Goal: Navigation & Orientation: Find specific page/section

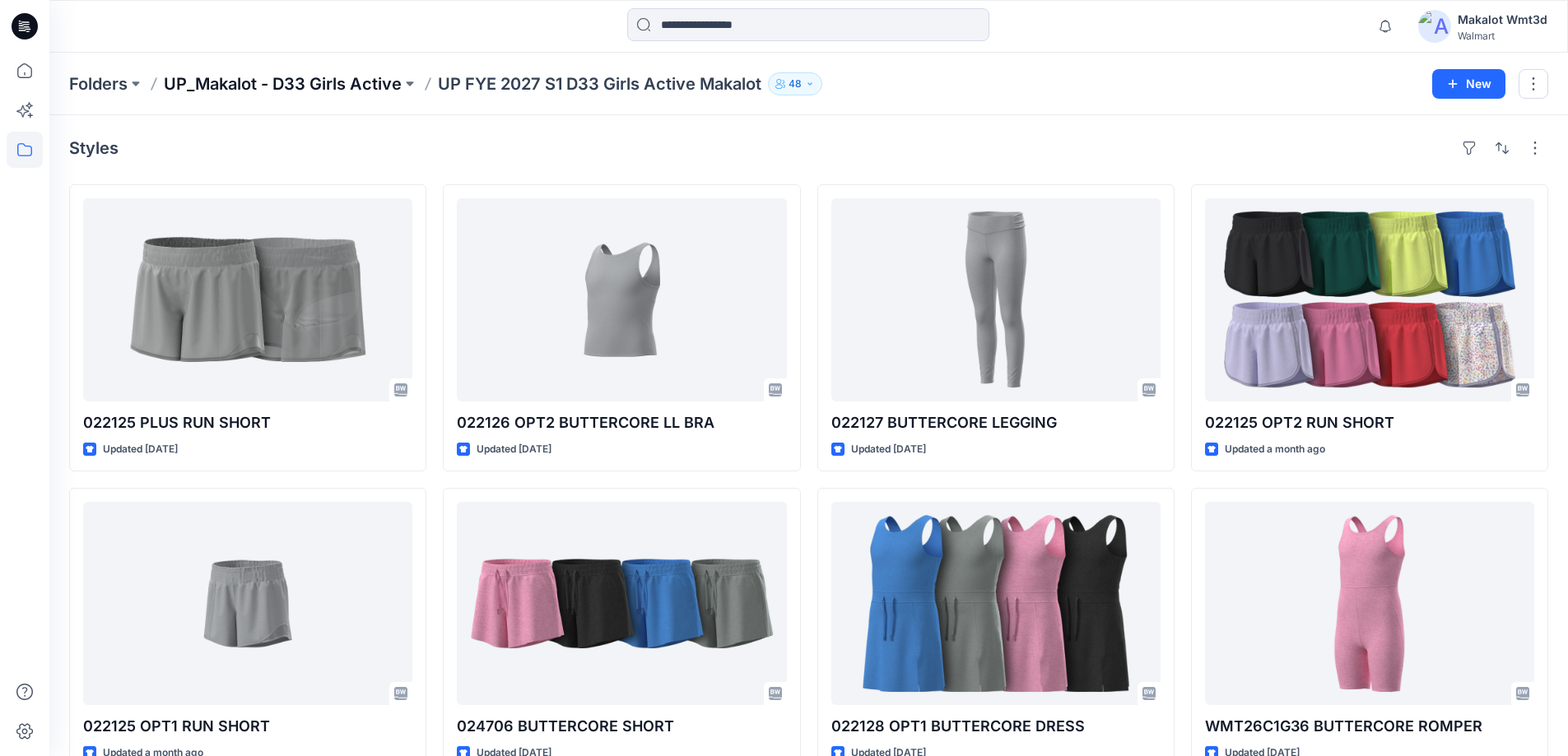
click at [402, 86] on p "UP_Makalot - D33 Girls Active" at bounding box center [283, 83] width 238 height 23
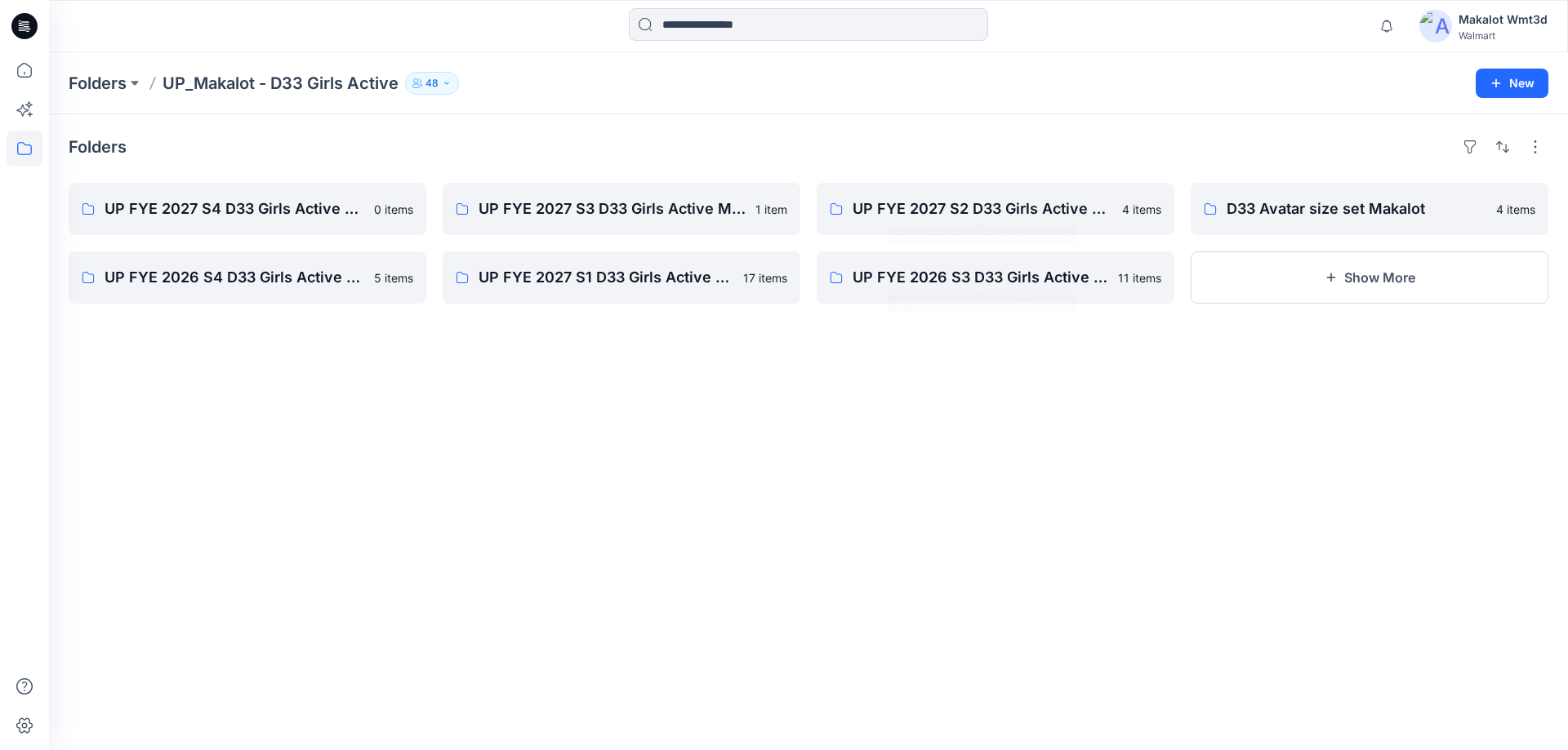
click at [718, 374] on div "Folders UP FYE 2027 S4 D33 Girls Active Makalot 0 items UP FYE 2026 S4 D33 Girl…" at bounding box center [808, 432] width 1519 height 636
click at [658, 202] on p "UP FYE 2027 S3 D33 Girls Active Makalot" at bounding box center [620, 209] width 283 height 23
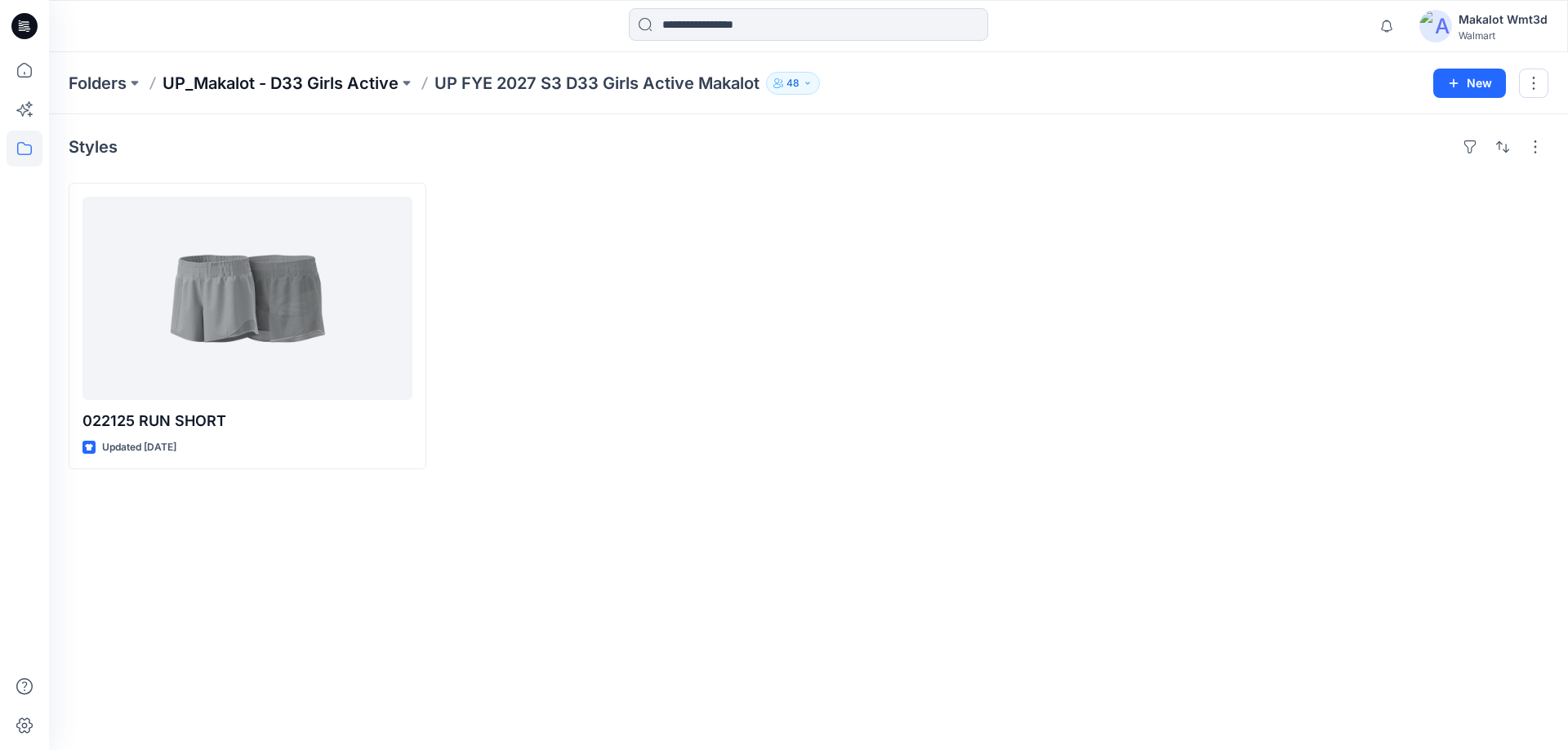
click at [394, 75] on p "UP_Makalot - D33 Girls Active" at bounding box center [281, 83] width 236 height 23
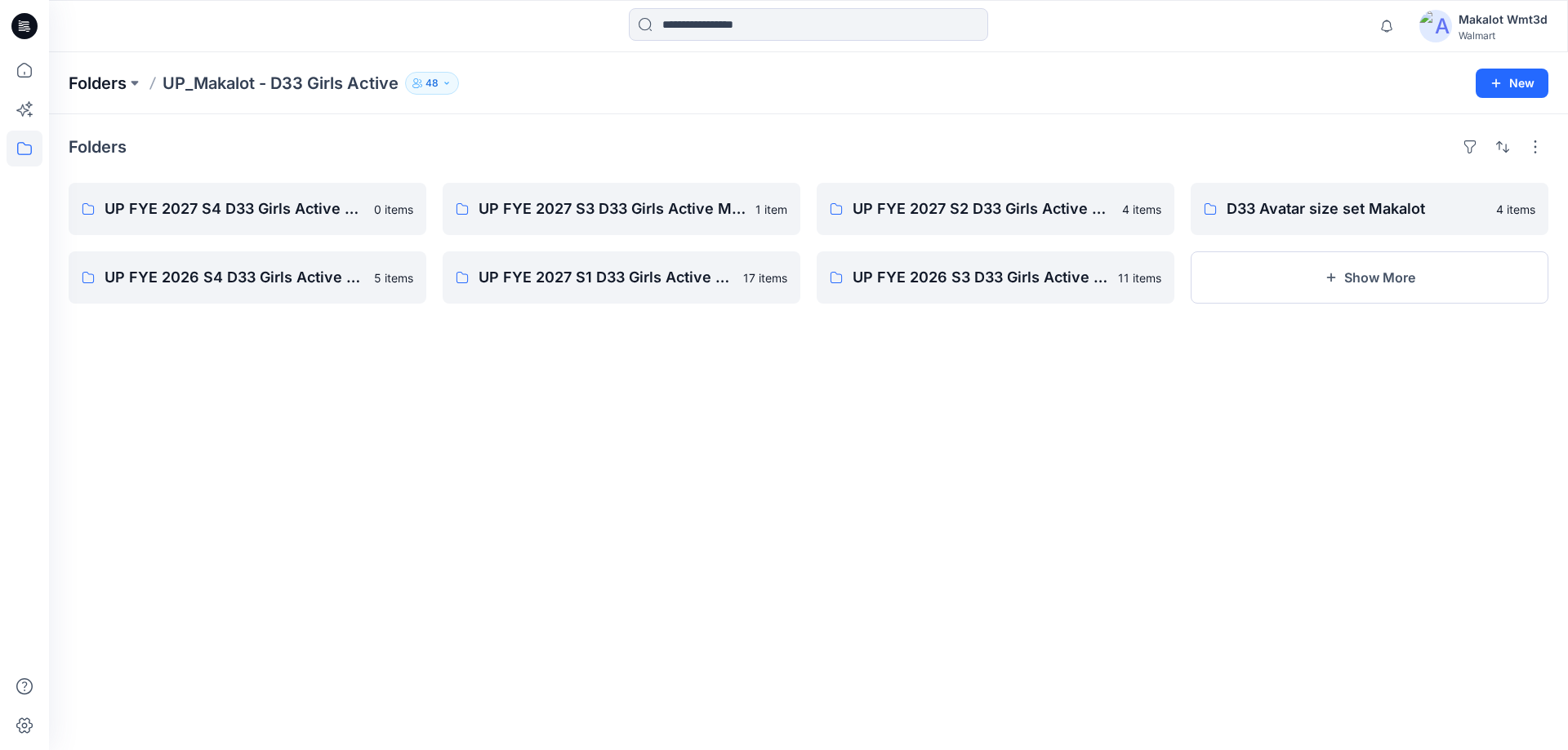
click at [127, 89] on p "Folders" at bounding box center [98, 83] width 58 height 23
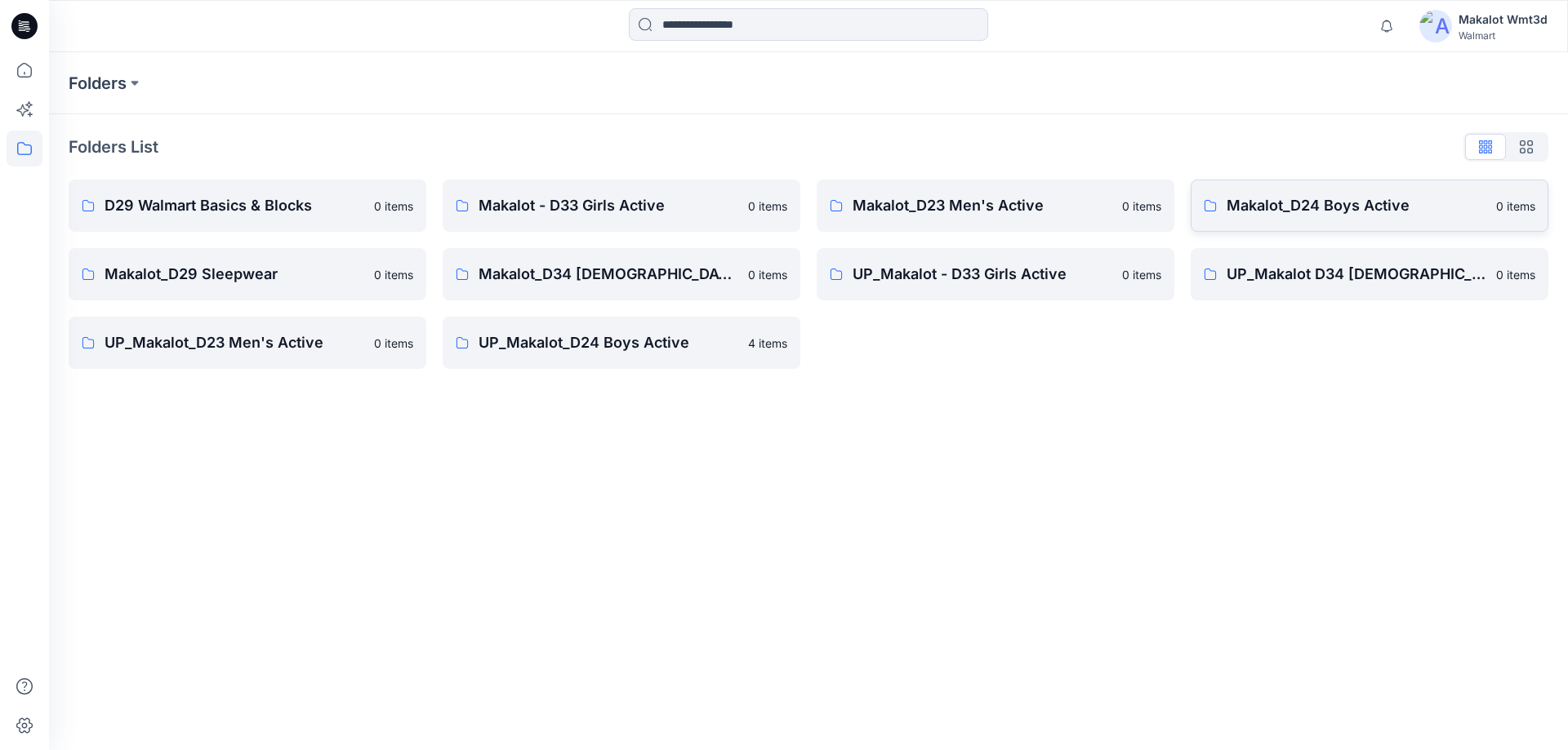
click at [1294, 216] on p "Makalot_D24 Boys Active" at bounding box center [1356, 205] width 260 height 23
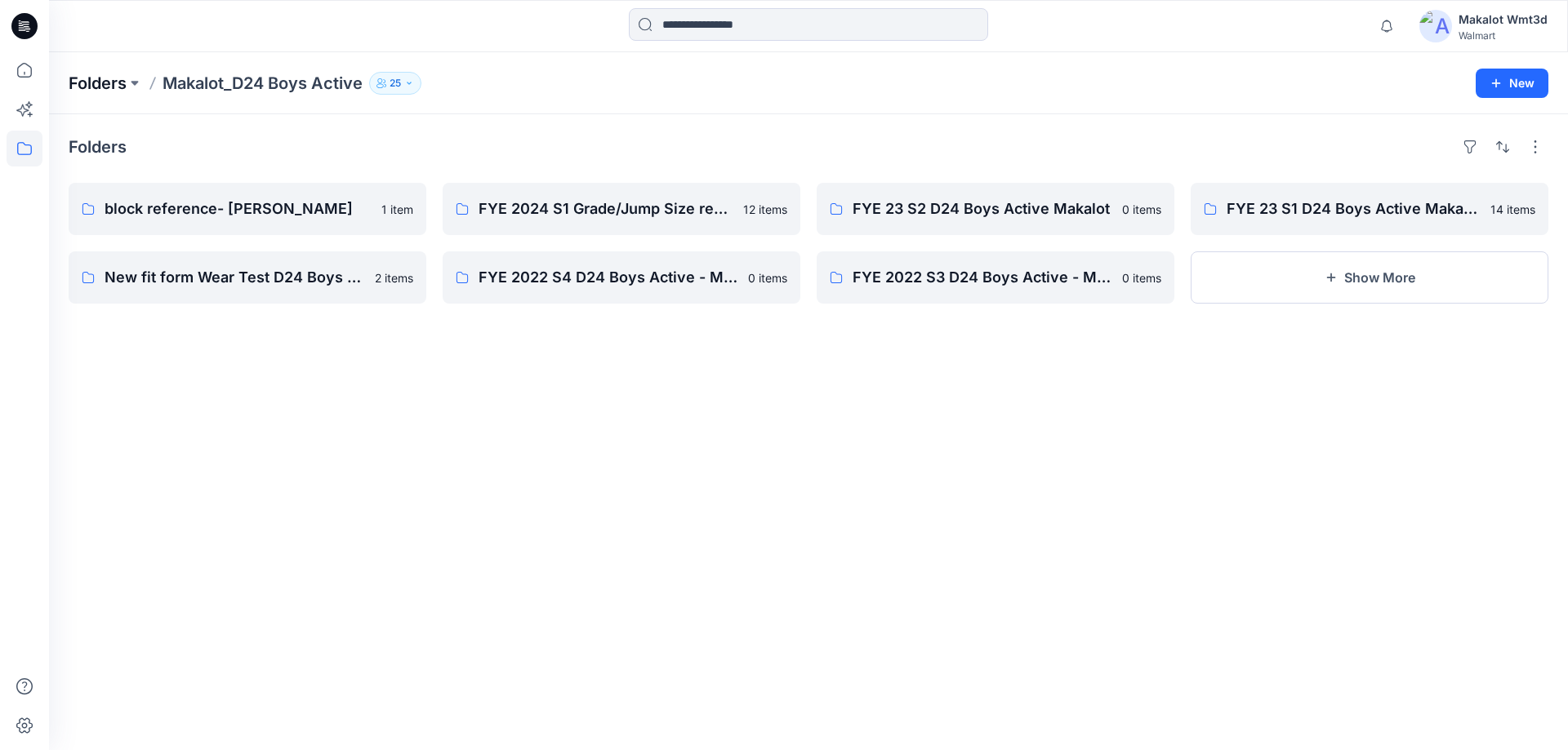
click at [80, 84] on p "Folders" at bounding box center [98, 83] width 58 height 23
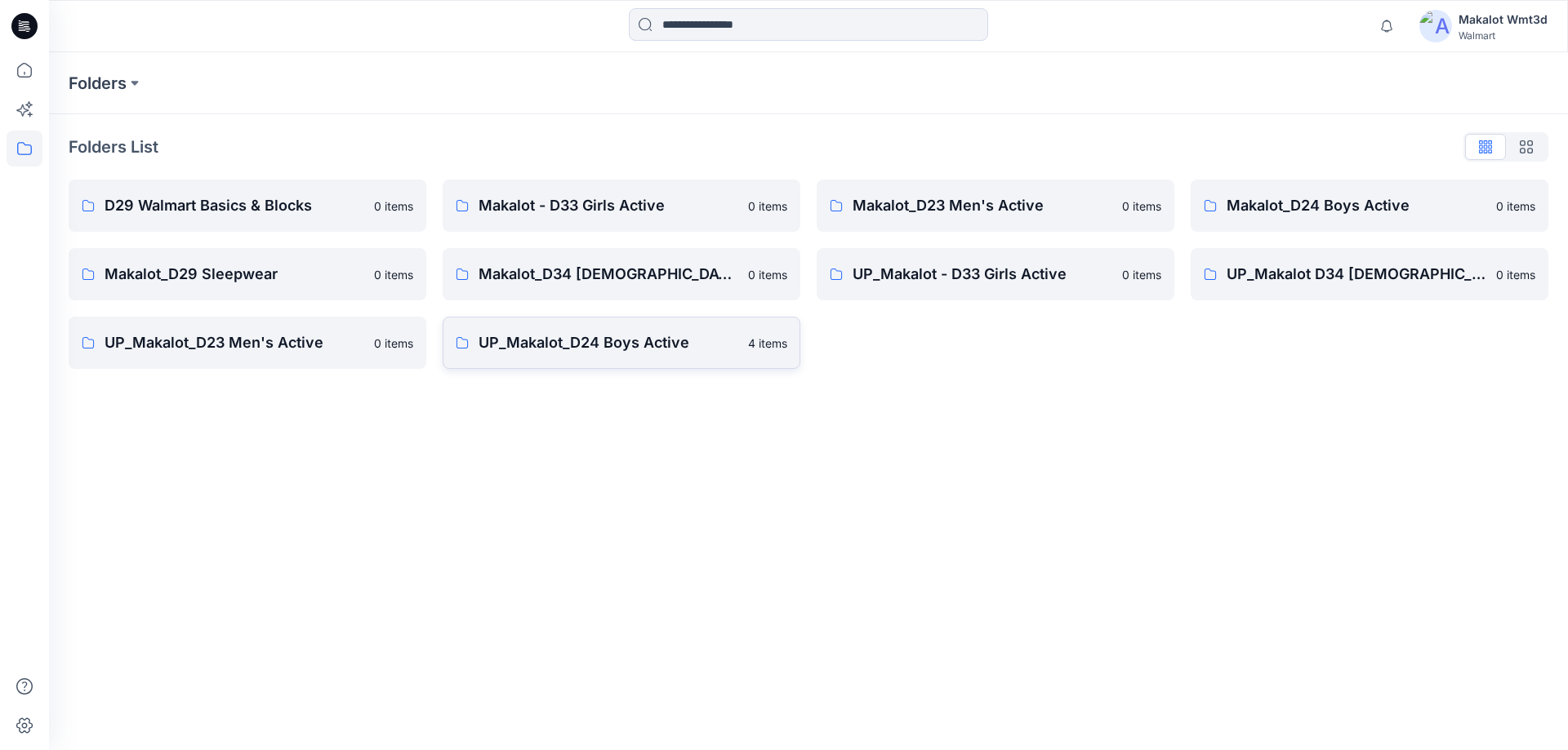
click at [491, 345] on p "UP_Makalot_D24 Boys Active" at bounding box center [609, 342] width 260 height 23
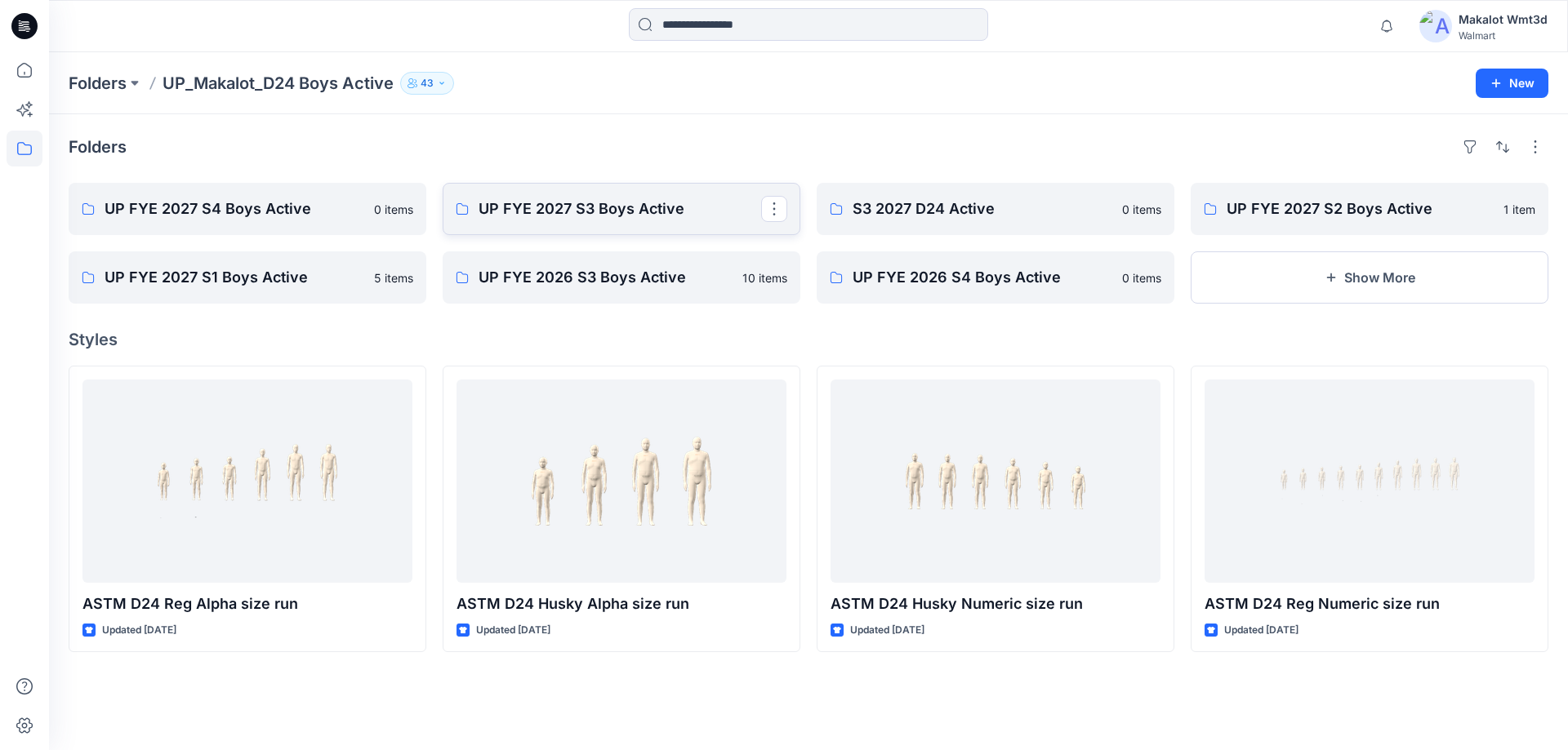
click at [587, 217] on p "UP FYE 2027 S3 Boys Active" at bounding box center [620, 209] width 283 height 23
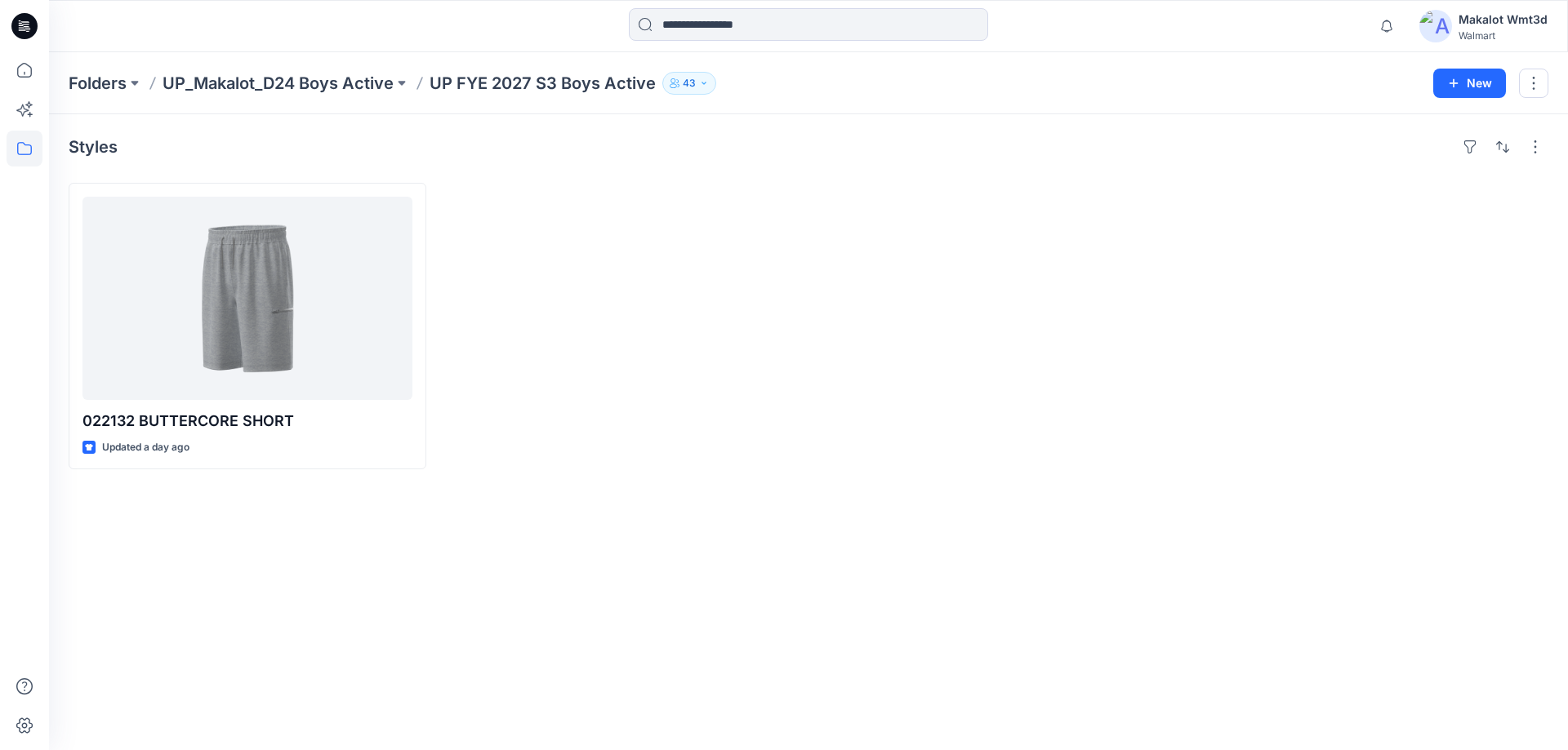
click at [436, 254] on div "022132 BUTTERCORE SHORT Updated a day ago" at bounding box center [808, 326] width 1480 height 286
click at [437, 244] on div "022132 BUTTERCORE SHORT Updated a day ago TD - Need to Review" at bounding box center [808, 326] width 1480 height 286
